Goal: Check status: Check status

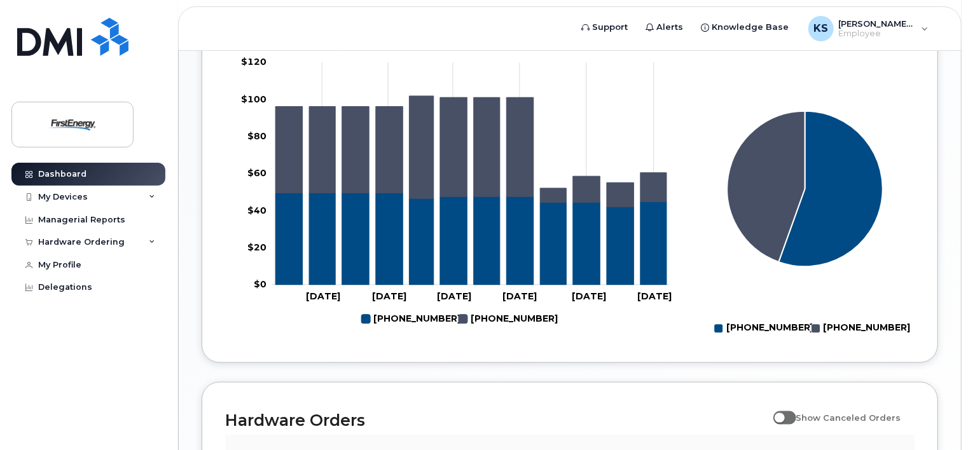
scroll to position [590, 0]
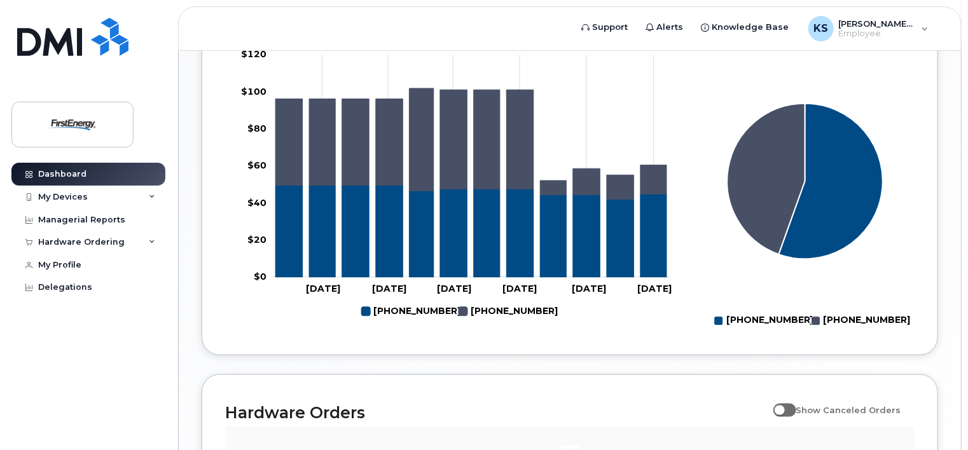
click at [628, 347] on div "My Mobility Overview This month $60.63 This month 1.12 GB Yearly total $1,018.2…" at bounding box center [570, 119] width 737 height 474
click at [616, 364] on div "[PERSON_NAME] [PERSON_NAME] Welcome to the Mobile Device Service Desk Portal To…" at bounding box center [570, 22] width 737 height 1077
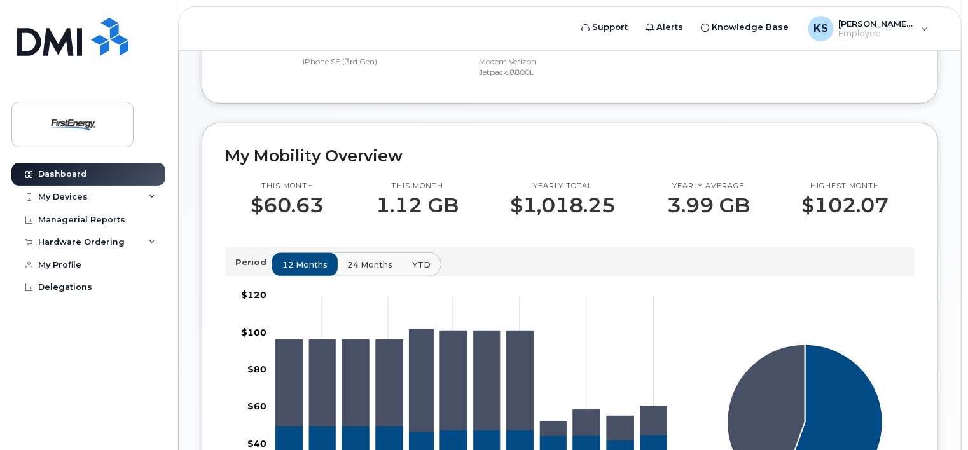
scroll to position [208, 0]
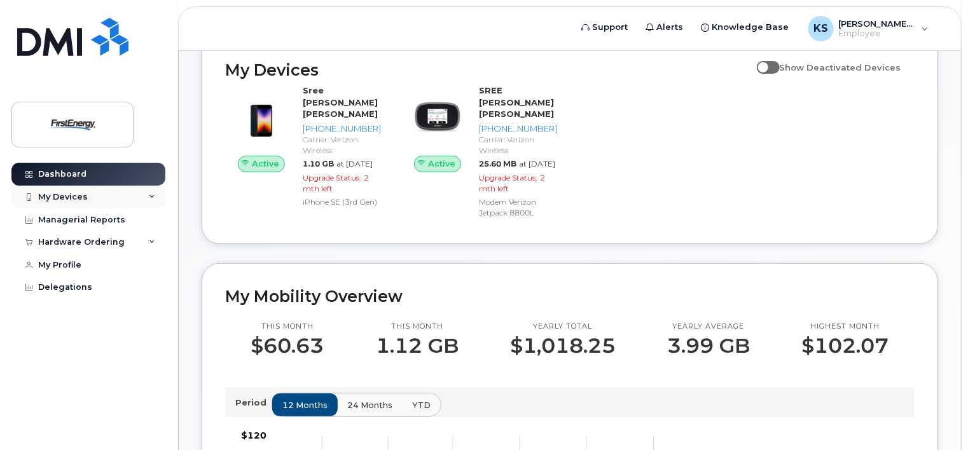
click at [59, 203] on div "My Devices" at bounding box center [88, 197] width 154 height 23
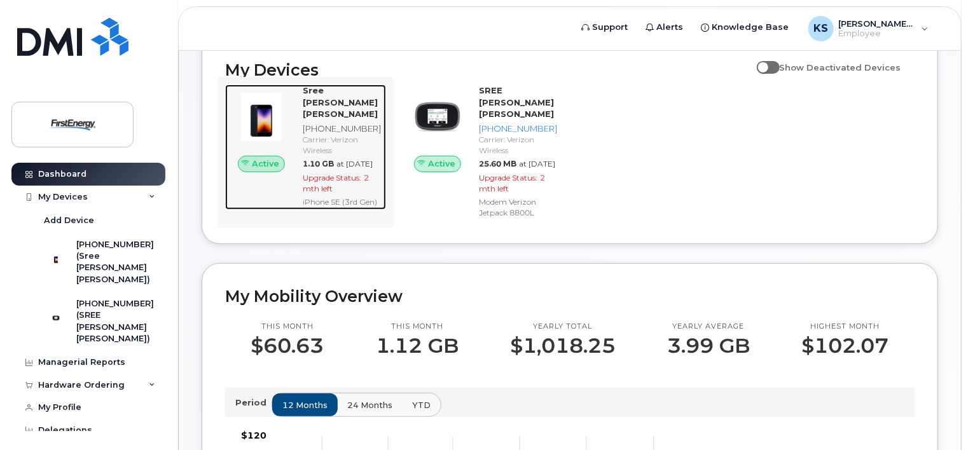
click at [359, 134] on div "Carrier: Verizon Wireless" at bounding box center [342, 145] width 78 height 22
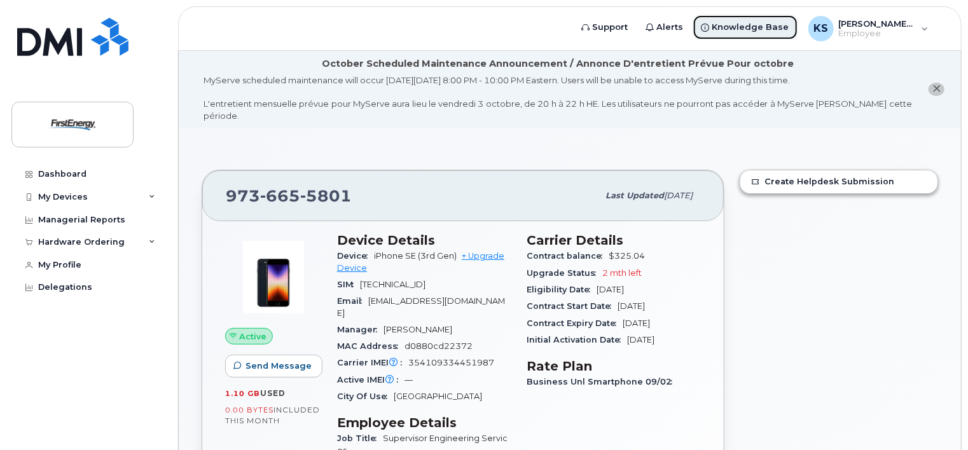
click at [735, 29] on span "Knowledge Base" at bounding box center [750, 27] width 77 height 13
click at [52, 198] on div "My Devices" at bounding box center [63, 197] width 50 height 10
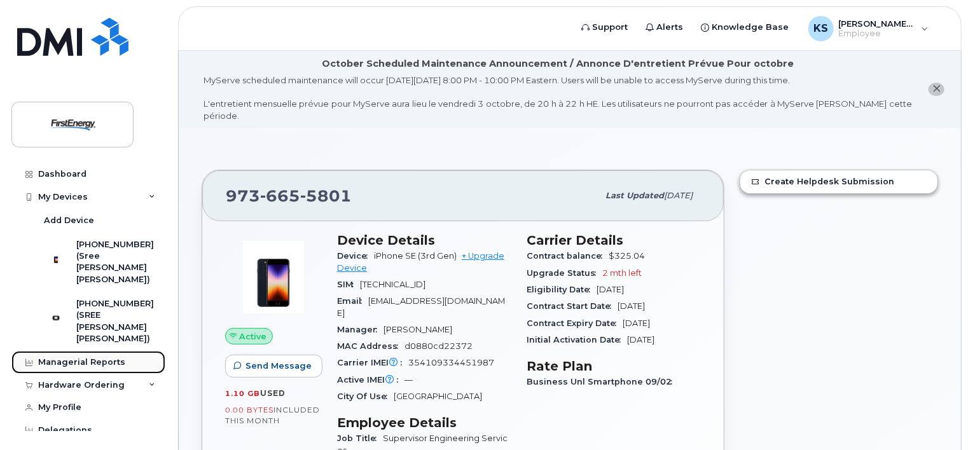
click at [73, 351] on link "Managerial Reports" at bounding box center [88, 362] width 154 height 23
click at [64, 380] on div "Hardware Ordering" at bounding box center [81, 385] width 86 height 10
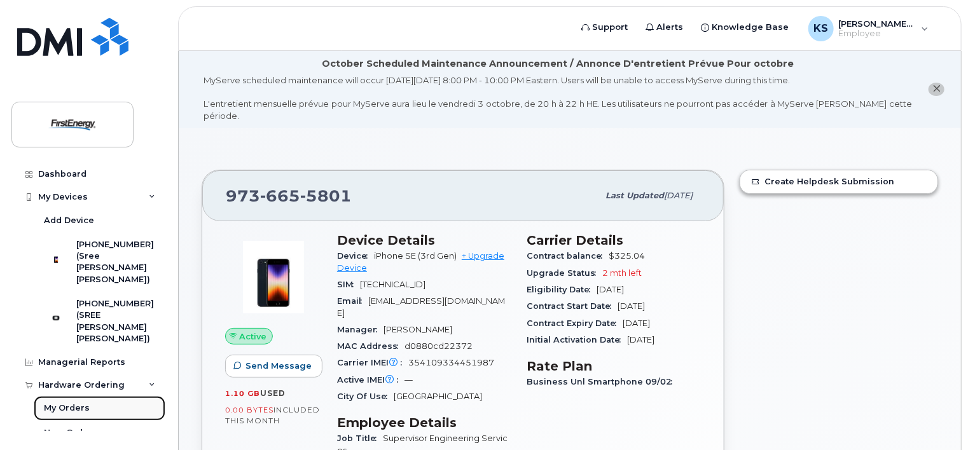
click at [64, 403] on div "My Orders" at bounding box center [67, 408] width 46 height 11
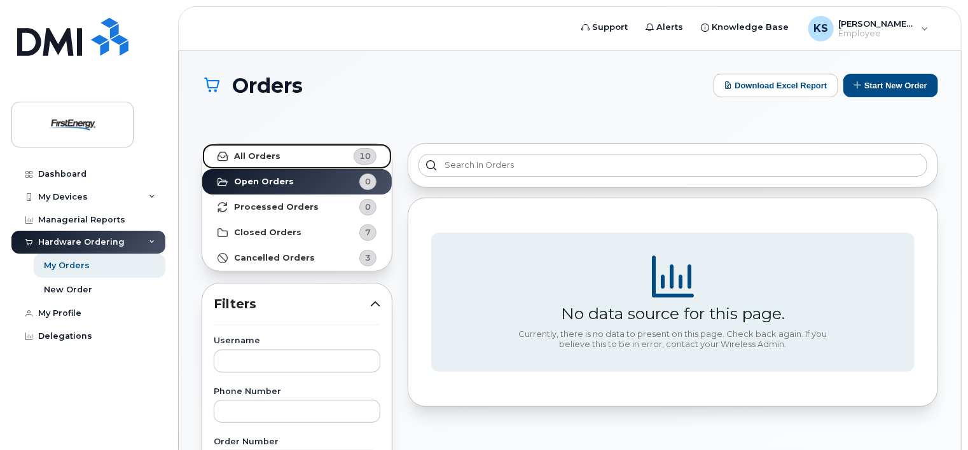
click at [291, 155] on link "All Orders 10" at bounding box center [297, 156] width 190 height 25
